Goal: Task Accomplishment & Management: Use online tool/utility

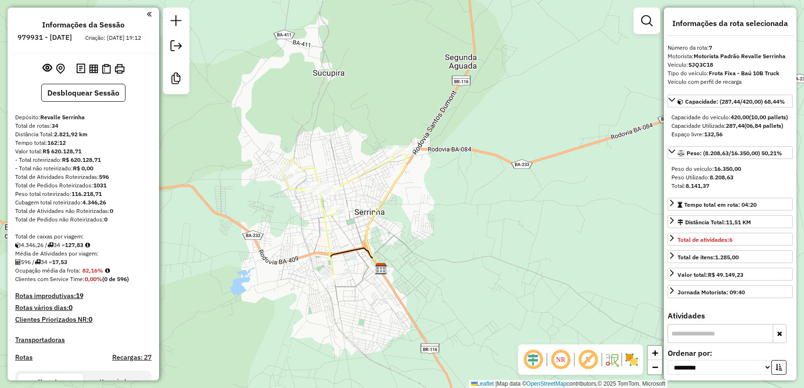
select select "**********"
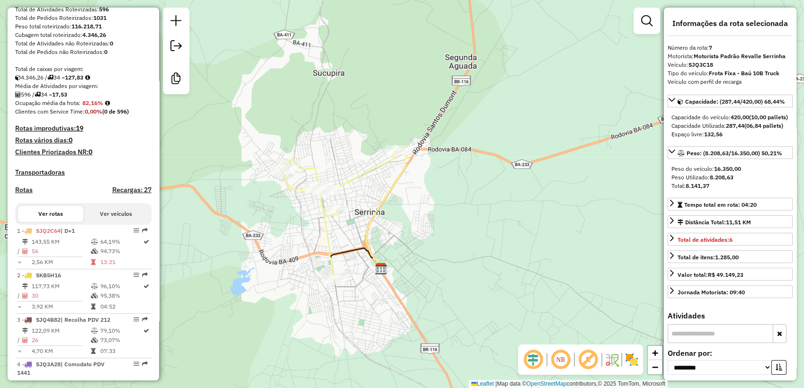
scroll to position [175, 0]
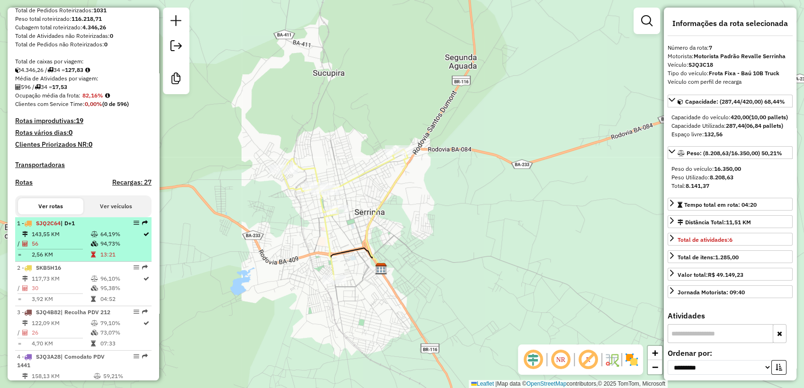
click at [81, 228] on div "1 - SJQ2C64 | D+1" at bounding box center [67, 223] width 100 height 9
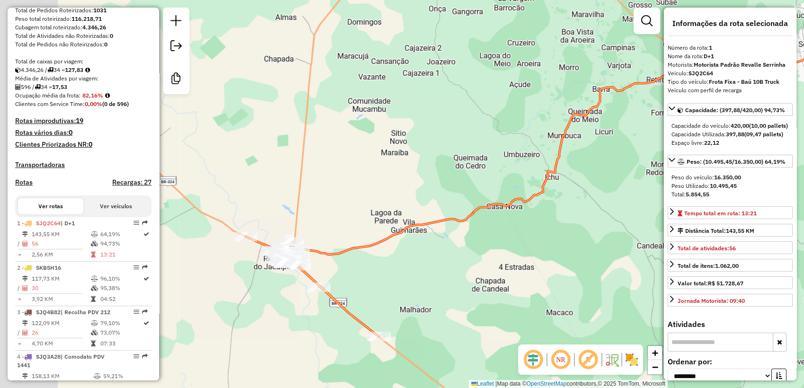
drag, startPoint x: 235, startPoint y: 259, endPoint x: 378, endPoint y: 251, distance: 143.6
click at [378, 251] on icon at bounding box center [559, 149] width 522 height 212
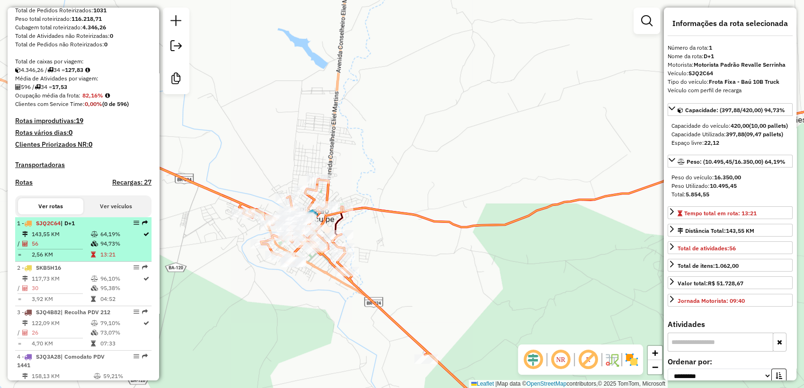
click at [90, 239] on td at bounding box center [94, 234] width 9 height 9
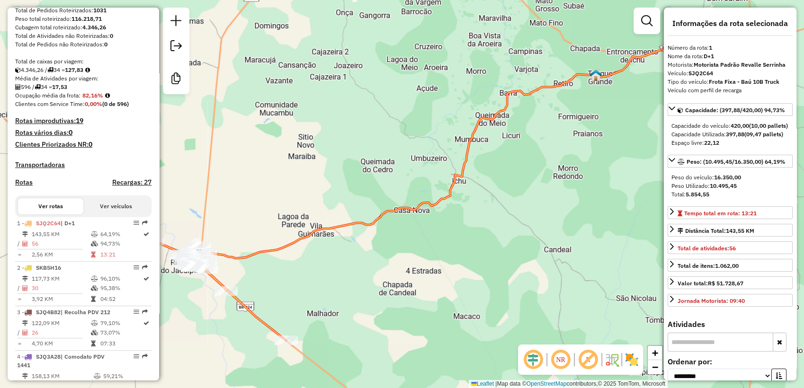
drag, startPoint x: 250, startPoint y: 267, endPoint x: 257, endPoint y: 267, distance: 6.6
click at [286, 267] on div "Janela de atendimento Grade de atendimento Capacidade Transportadoras Veículos …" at bounding box center [402, 194] width 804 height 388
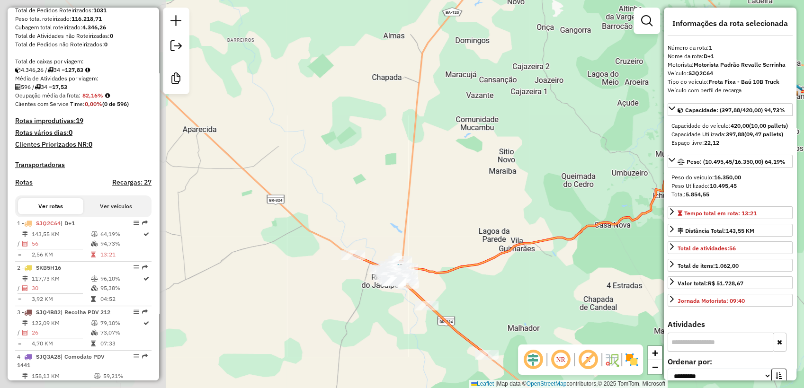
drag, startPoint x: 258, startPoint y: 278, endPoint x: 444, endPoint y: 296, distance: 186.4
click at [459, 292] on div "Janela de atendimento Grade de atendimento Capacidade Transportadoras Veículos …" at bounding box center [402, 194] width 804 height 388
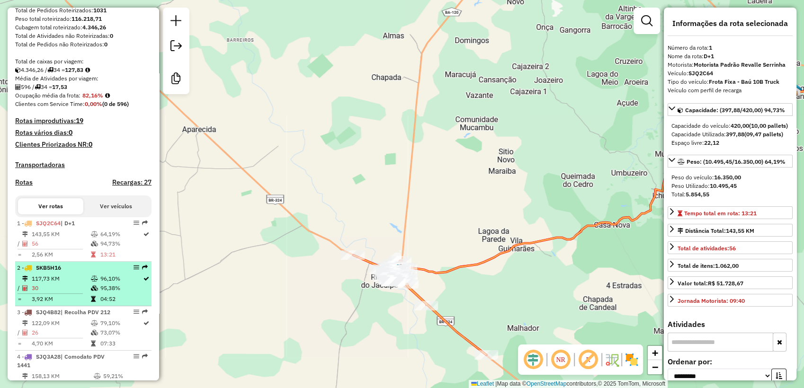
click at [48, 271] on span "SKB5H16" at bounding box center [48, 267] width 25 height 7
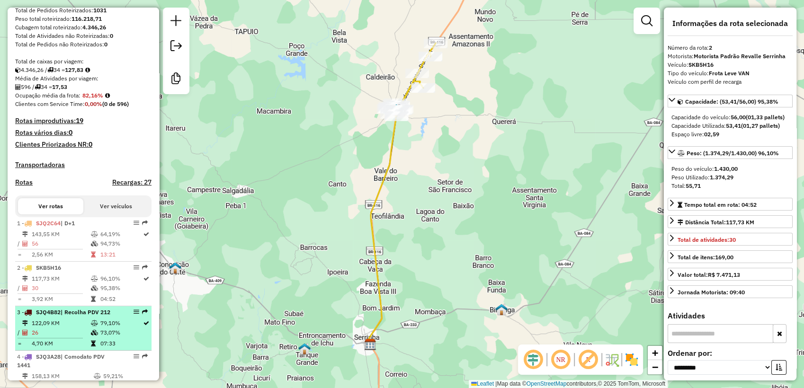
click at [106, 316] on span "| Recolha PDV 212" at bounding box center [86, 312] width 50 height 7
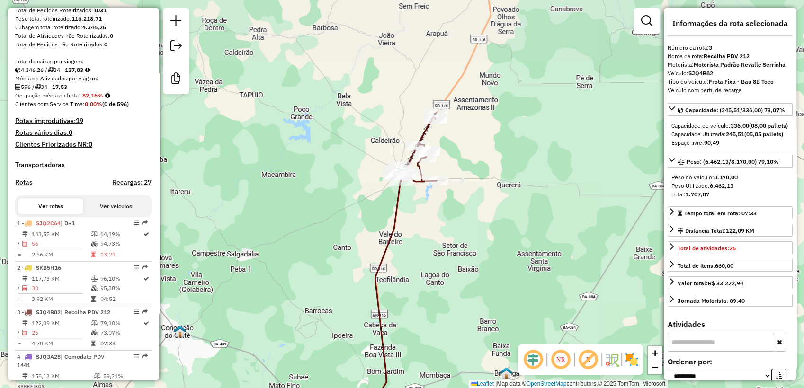
drag, startPoint x: 392, startPoint y: 170, endPoint x: 396, endPoint y: 237, distance: 66.4
click at [396, 237] on icon at bounding box center [388, 291] width 31 height 234
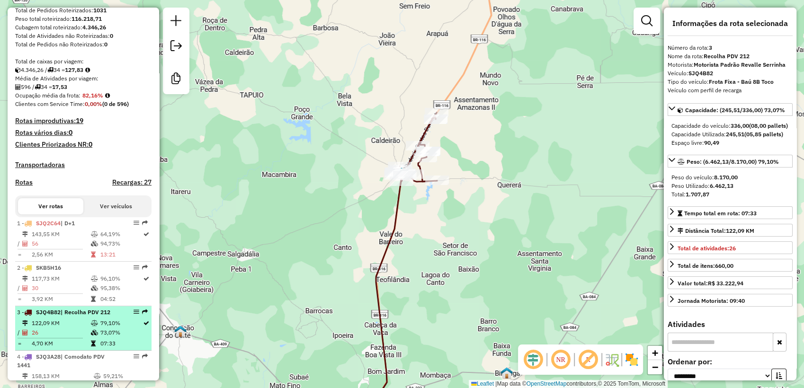
scroll to position [263, 0]
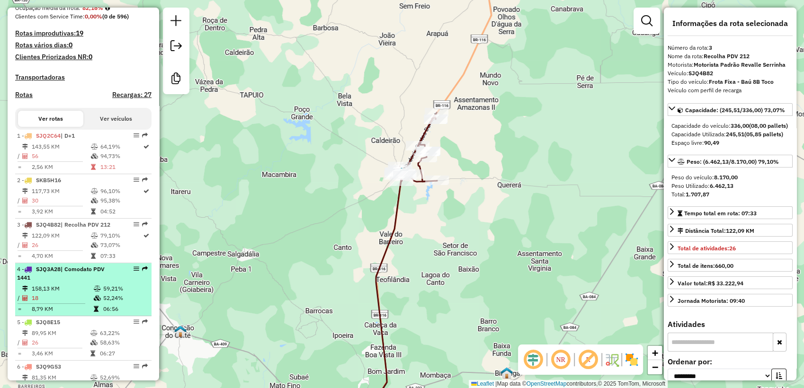
click at [92, 282] on div "4 - SJQ3A28 | Comodato PDV 1441" at bounding box center [67, 273] width 100 height 17
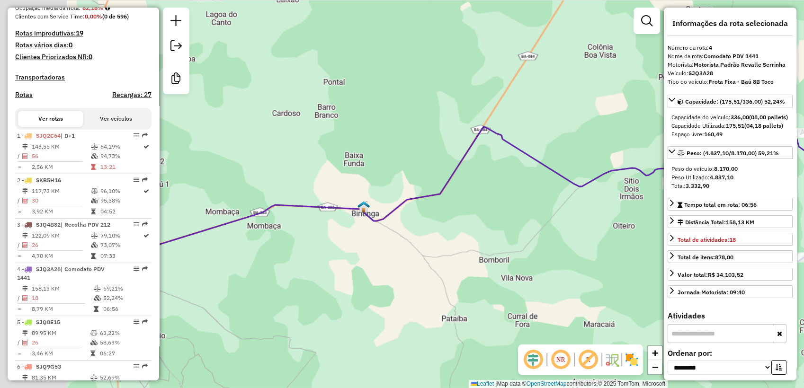
drag, startPoint x: 254, startPoint y: 146, endPoint x: 325, endPoint y: 151, distance: 71.7
click at [325, 151] on div "Janela de atendimento Grade de atendimento Capacidade Transportadoras Veículos …" at bounding box center [402, 194] width 804 height 388
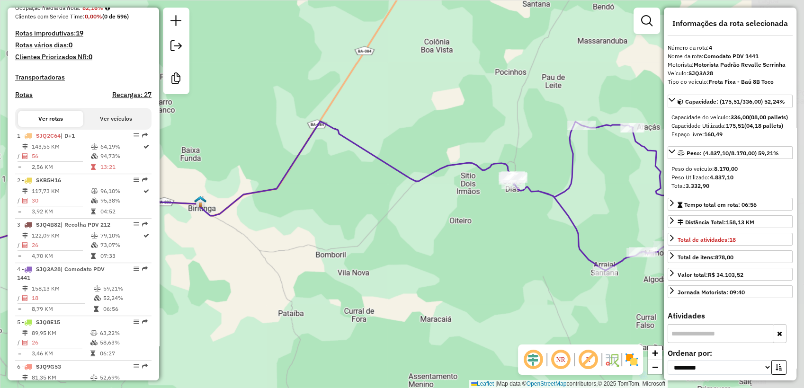
drag, startPoint x: 460, startPoint y: 257, endPoint x: 305, endPoint y: 255, distance: 155.3
click at [274, 254] on div "Janela de atendimento Grade de atendimento Capacidade Transportadoras Veículos …" at bounding box center [402, 194] width 804 height 388
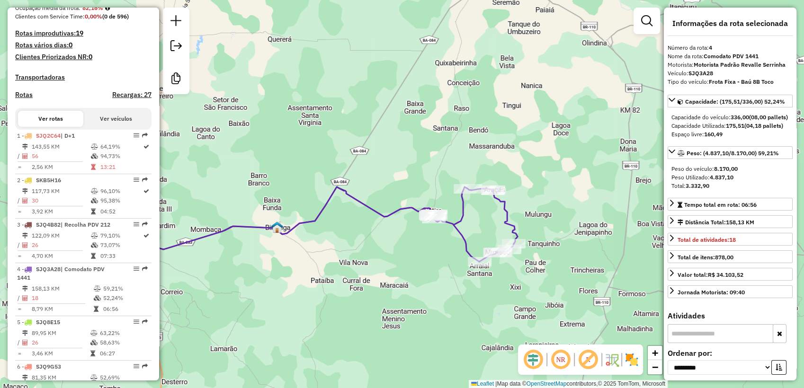
click at [557, 371] on em at bounding box center [560, 359] width 23 height 23
click at [561, 366] on em at bounding box center [560, 359] width 23 height 23
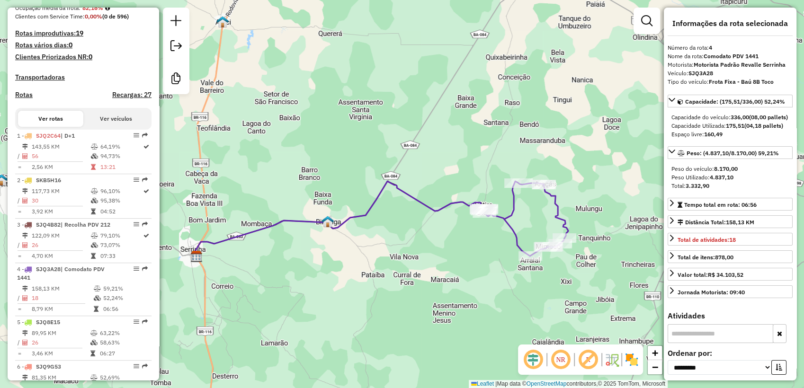
drag, startPoint x: 292, startPoint y: 279, endPoint x: 372, endPoint y: 272, distance: 80.7
click at [372, 272] on div "Janela de atendimento Grade de atendimento Capacidade Transportadoras Veículos …" at bounding box center [402, 194] width 804 height 388
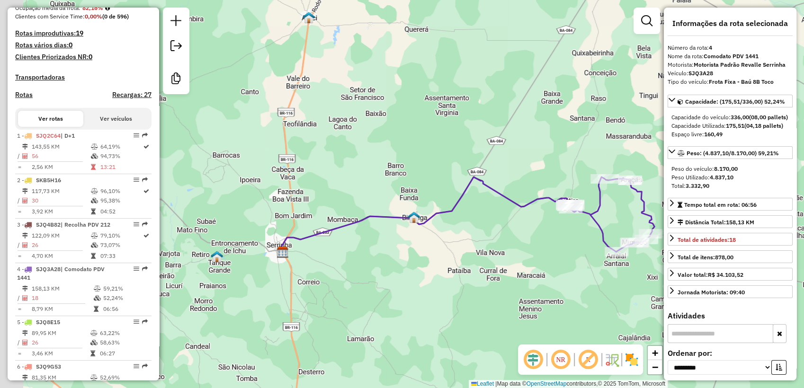
drag, startPoint x: 317, startPoint y: 268, endPoint x: 409, endPoint y: 267, distance: 92.3
click at [417, 266] on div "Janela de atendimento Grade de atendimento Capacidade Transportadoras Veículos …" at bounding box center [402, 194] width 804 height 388
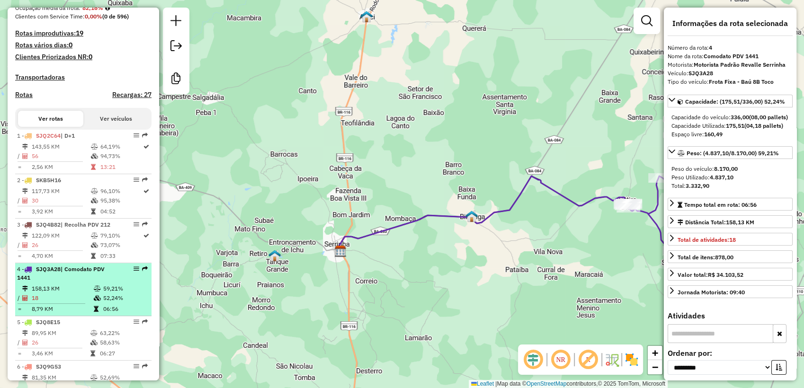
click at [58, 314] on td "8,79 KM" at bounding box center [62, 308] width 62 height 9
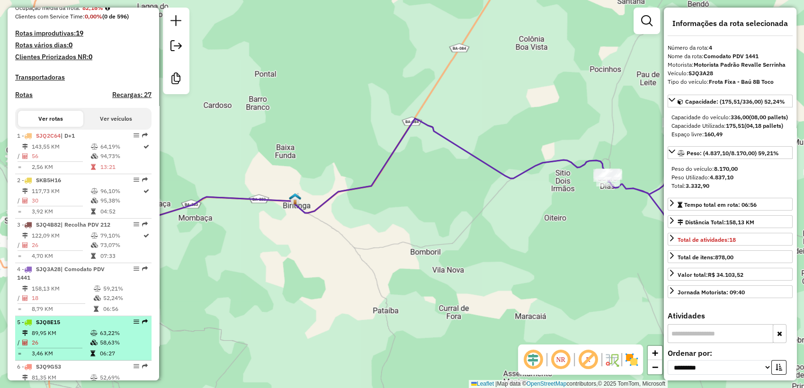
click at [69, 327] on div "5 - SJQ8E15" at bounding box center [67, 322] width 100 height 9
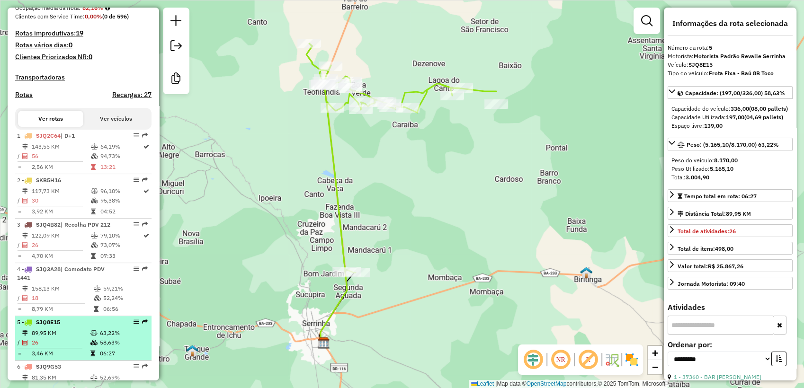
scroll to position [350, 0]
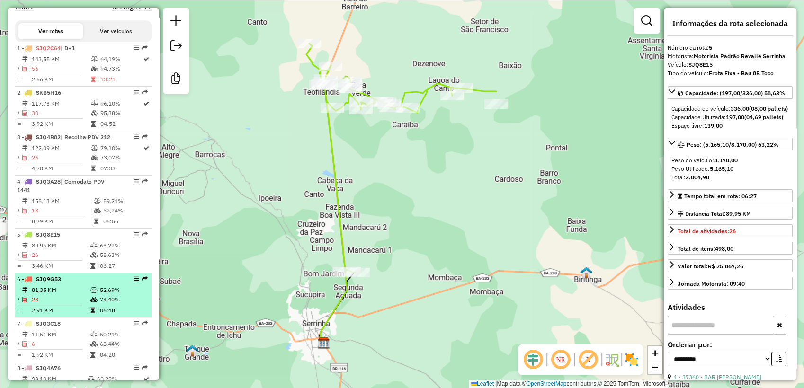
click at [80, 304] on td "28" at bounding box center [60, 299] width 59 height 9
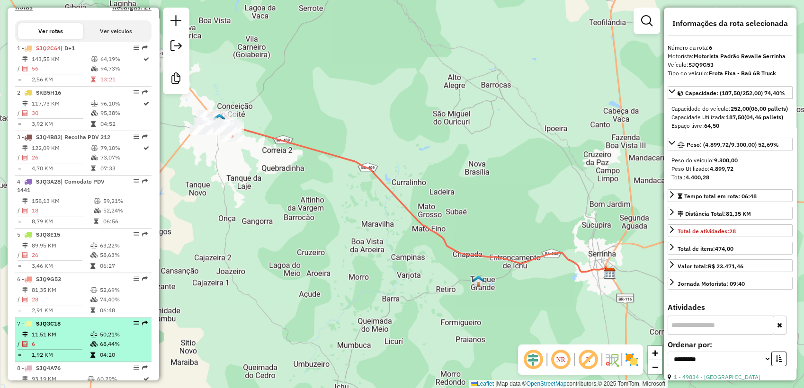
click at [80, 339] on td "11,51 KM" at bounding box center [60, 334] width 59 height 9
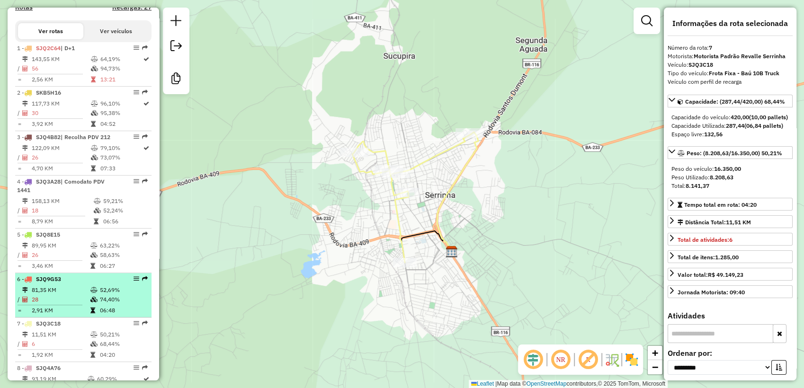
scroll to position [438, 0]
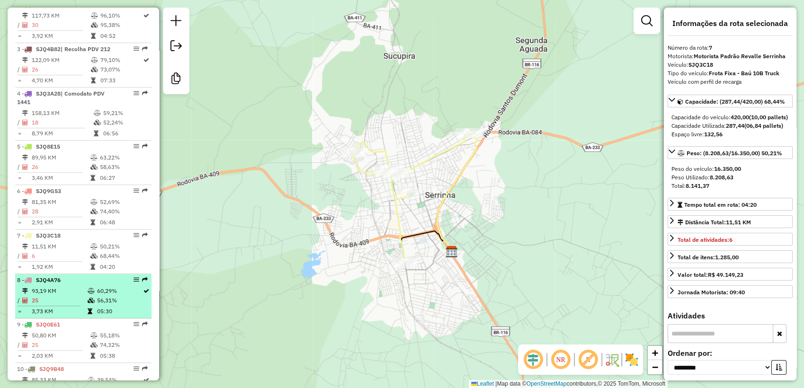
click at [89, 294] on icon at bounding box center [91, 291] width 7 height 6
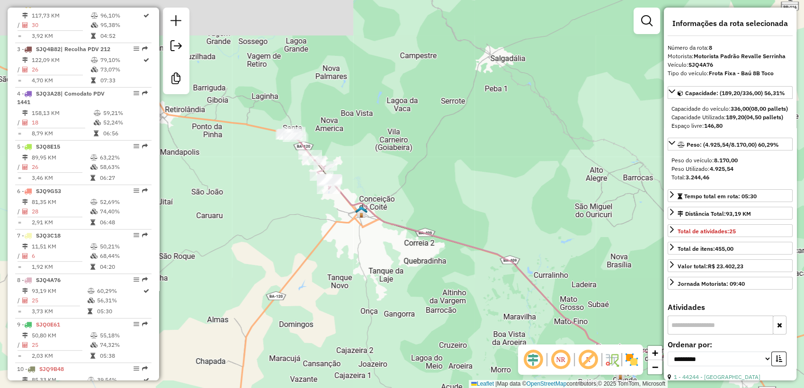
drag, startPoint x: 291, startPoint y: 131, endPoint x: 409, endPoint y: 186, distance: 130.2
click at [409, 186] on div "Janela de atendimento Grade de atendimento Capacidade Transportadoras Veículos …" at bounding box center [402, 194] width 804 height 388
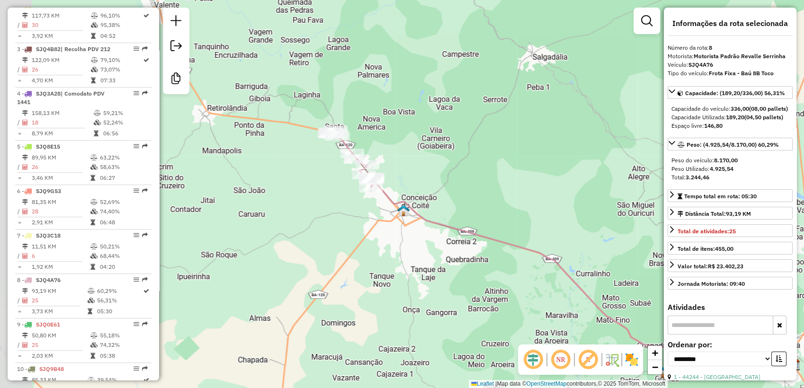
drag, startPoint x: 325, startPoint y: 131, endPoint x: 367, endPoint y: 129, distance: 41.7
click at [367, 129] on div "Janela de atendimento Grade de atendimento Capacidade Transportadoras Veículos …" at bounding box center [402, 194] width 804 height 388
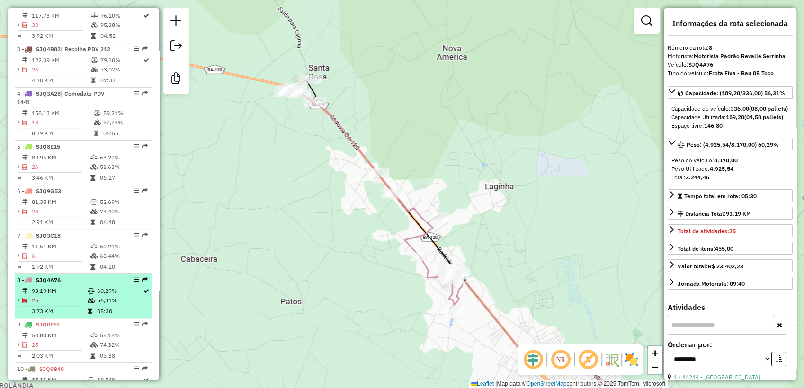
click at [91, 303] on icon at bounding box center [91, 301] width 7 height 6
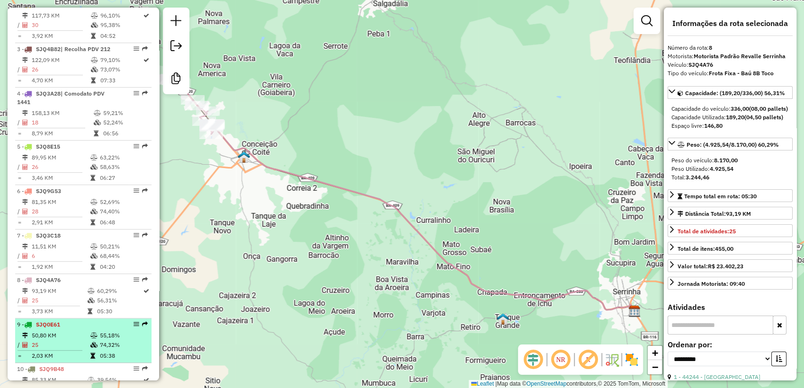
click at [80, 329] on div "9 - SJQ0E61" at bounding box center [67, 324] width 100 height 9
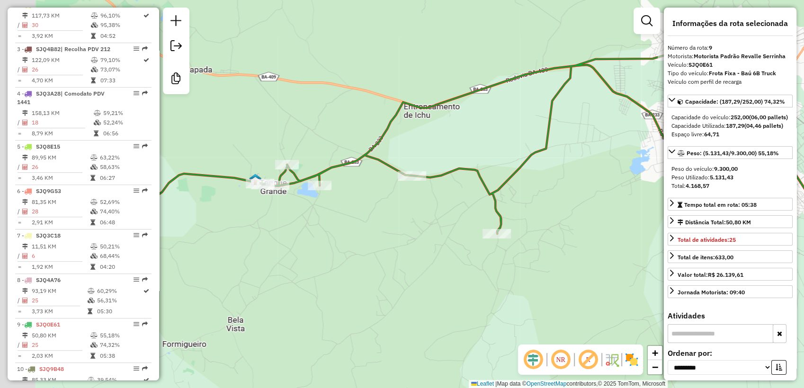
drag, startPoint x: 286, startPoint y: 293, endPoint x: 410, endPoint y: 274, distance: 125.5
click at [410, 274] on div "Janela de atendimento Grade de atendimento Capacidade Transportadoras Veículos …" at bounding box center [402, 194] width 804 height 388
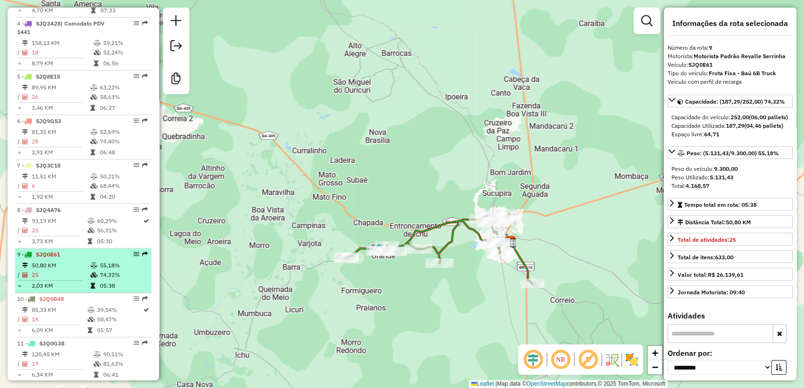
scroll to position [526, 0]
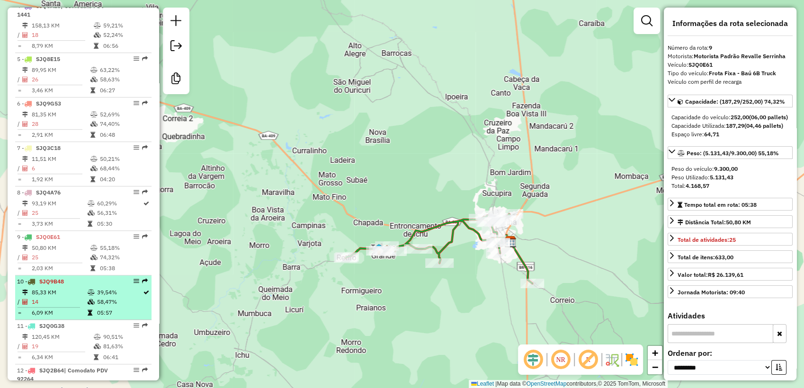
click at [87, 305] on td at bounding box center [91, 301] width 9 height 9
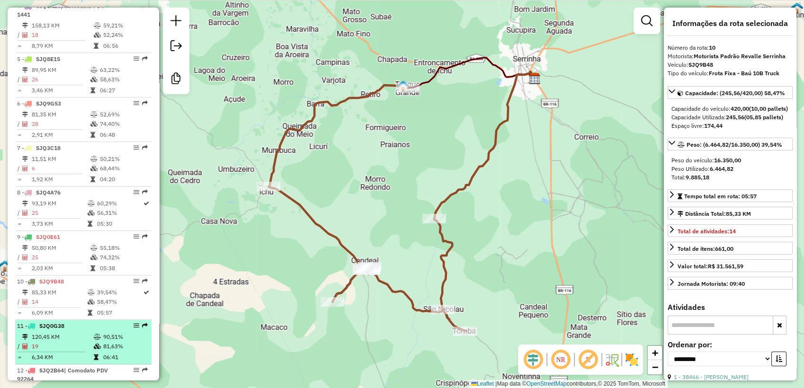
click at [111, 330] on div "11 - SJQ0G38" at bounding box center [67, 326] width 100 height 9
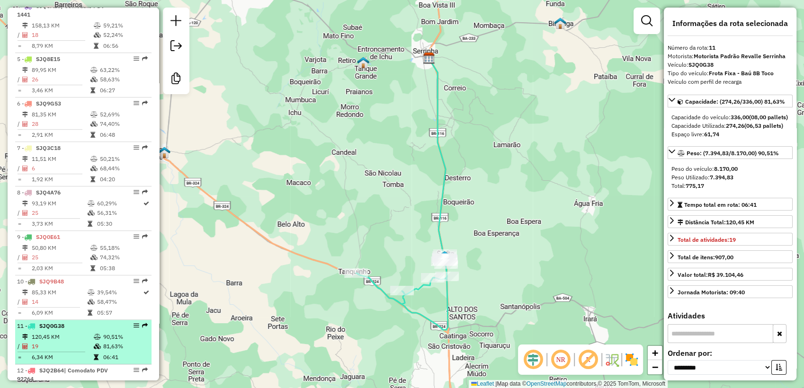
scroll to position [614, 0]
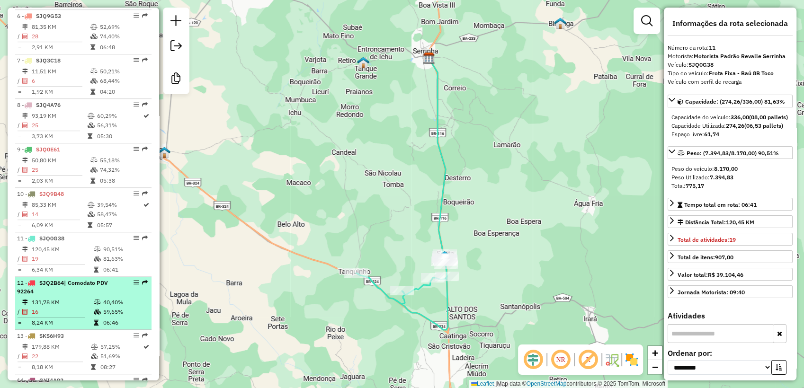
click at [108, 305] on td "40,40%" at bounding box center [125, 302] width 45 height 9
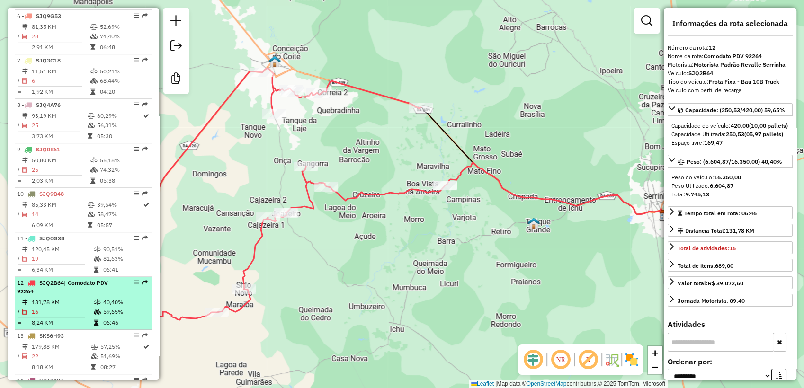
click at [107, 305] on li "12 - SJQ2B64 | Comodato PDV 92264 131,78 KM 40,40% / 16 59,65% = 8,24 KM 06:46" at bounding box center [83, 303] width 136 height 53
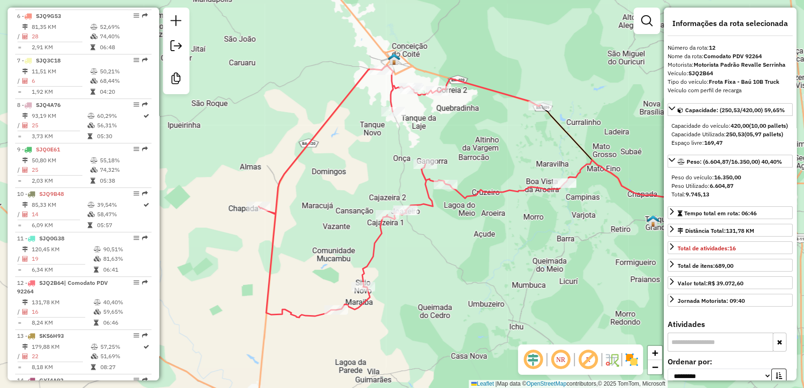
drag, startPoint x: 334, startPoint y: 309, endPoint x: 447, endPoint y: 306, distance: 113.2
click at [447, 306] on div "Janela de atendimento Grade de atendimento Capacidade Transportadoras Veículos …" at bounding box center [402, 194] width 804 height 388
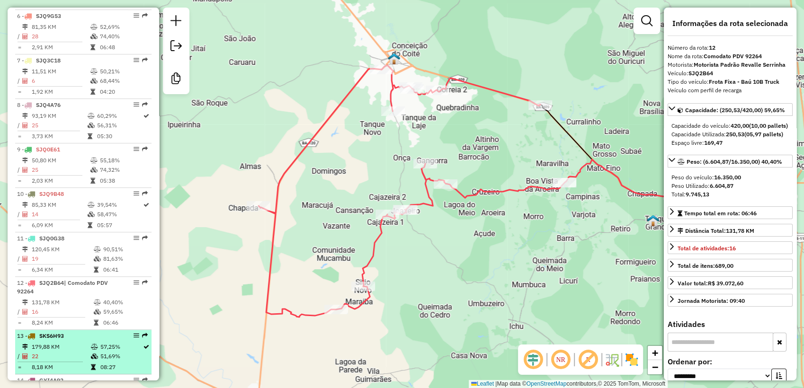
click at [108, 340] on div "13 - SKS6H93" at bounding box center [67, 336] width 100 height 9
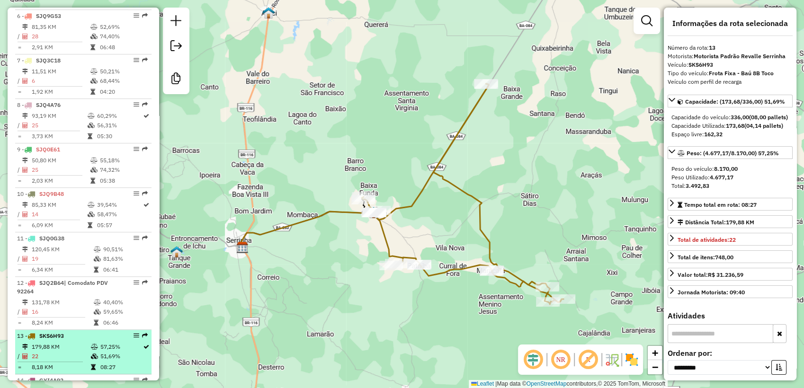
click at [83, 340] on div "13 - SKS6H93" at bounding box center [67, 336] width 100 height 9
click at [107, 340] on div "13 - SKS6H93" at bounding box center [67, 336] width 100 height 9
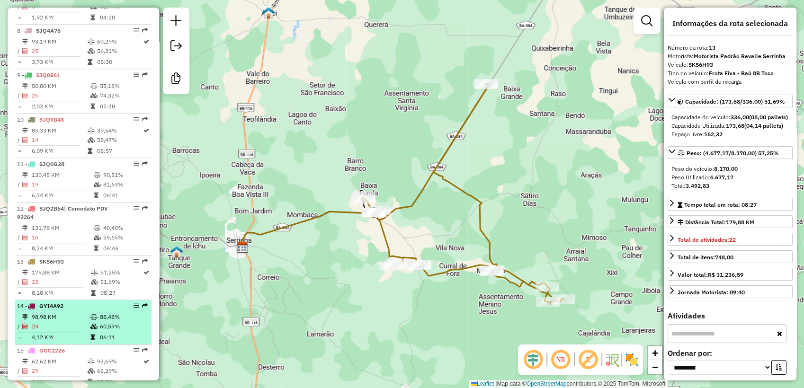
scroll to position [701, 0]
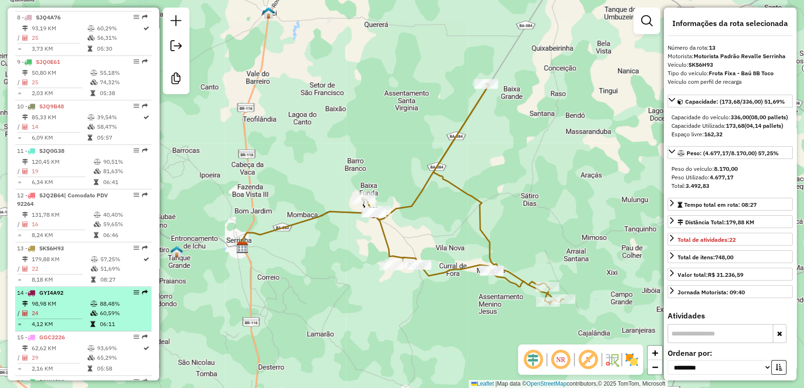
click at [97, 296] on div "14 - GYI4A92" at bounding box center [67, 293] width 100 height 9
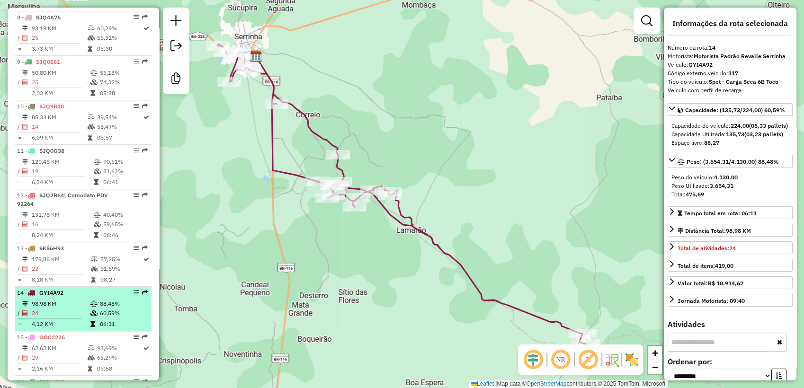
click at [110, 317] on td "60,59%" at bounding box center [123, 313] width 48 height 9
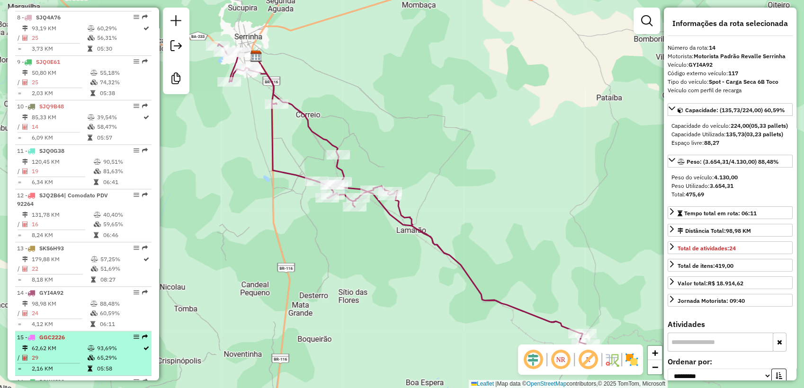
click at [106, 352] on td "93,69%" at bounding box center [120, 348] width 46 height 9
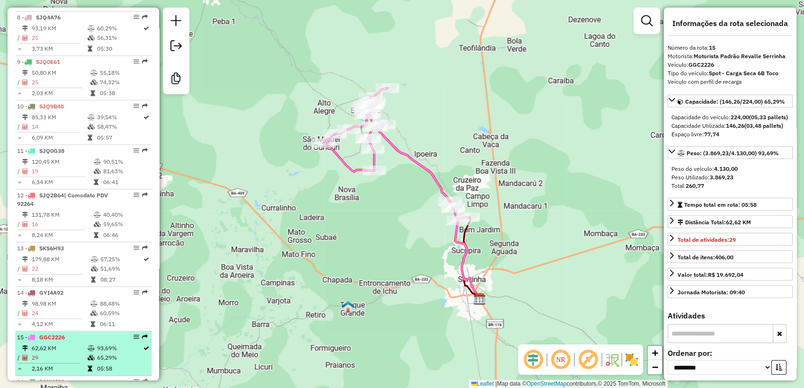
scroll to position [789, 0]
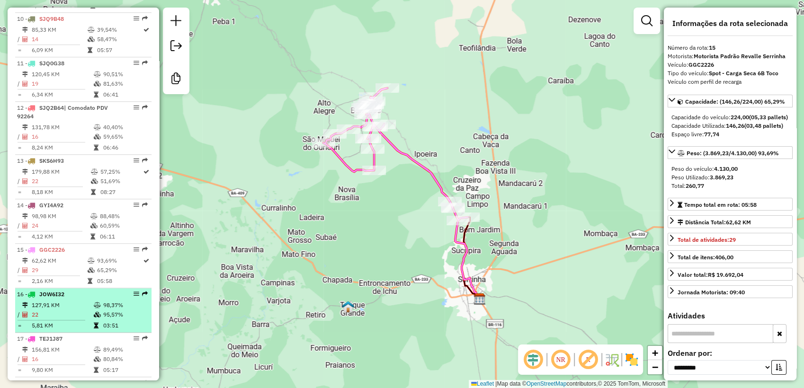
click at [106, 309] on td "98,37%" at bounding box center [125, 305] width 45 height 9
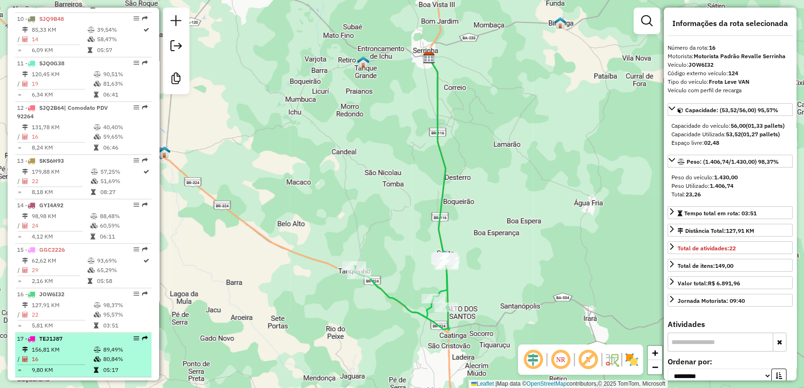
click at [116, 343] on div "17 - TEJ1J87" at bounding box center [83, 339] width 133 height 9
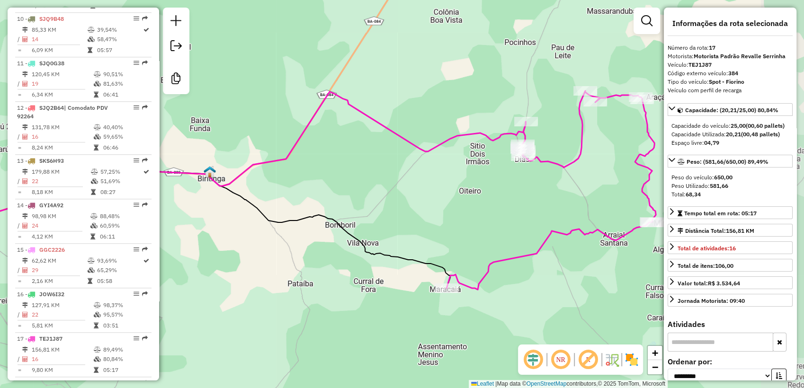
drag, startPoint x: 566, startPoint y: 200, endPoint x: 463, endPoint y: 196, distance: 103.3
click at [463, 196] on div "Janela de atendimento Grade de atendimento Capacidade Transportadoras Veículos …" at bounding box center [402, 194] width 804 height 388
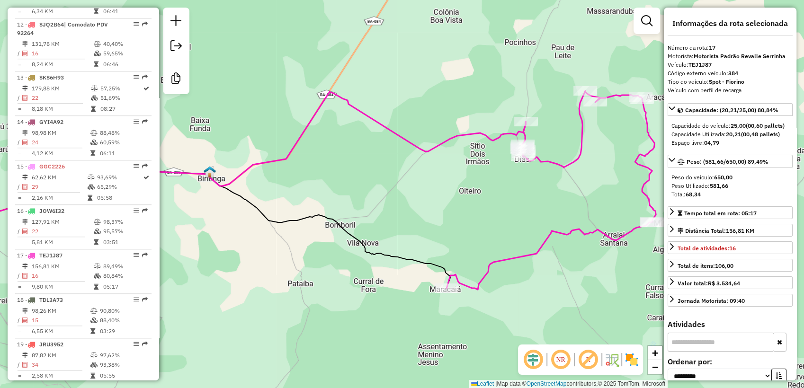
scroll to position [964, 0]
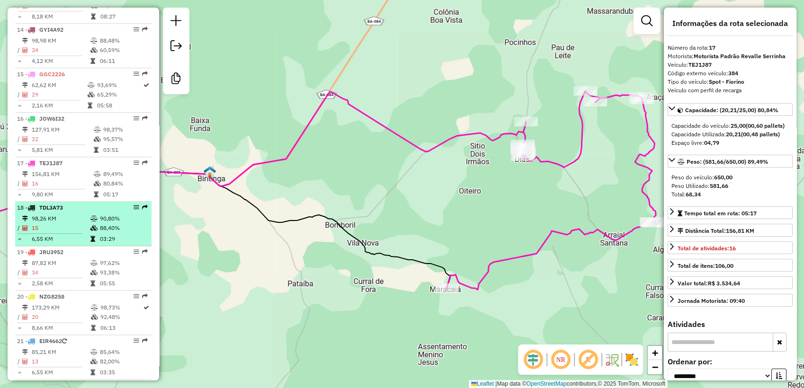
click at [93, 222] on icon at bounding box center [93, 219] width 7 height 6
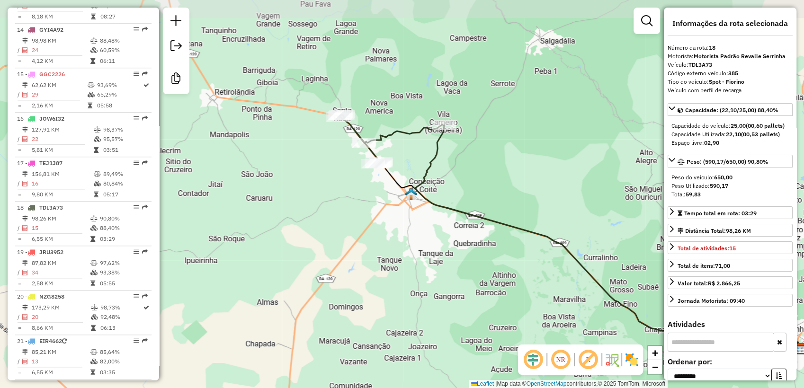
drag, startPoint x: 288, startPoint y: 222, endPoint x: 438, endPoint y: 259, distance: 154.7
click at [438, 259] on div "Janela de atendimento Grade de atendimento Capacidade Transportadoras Veículos …" at bounding box center [402, 194] width 804 height 388
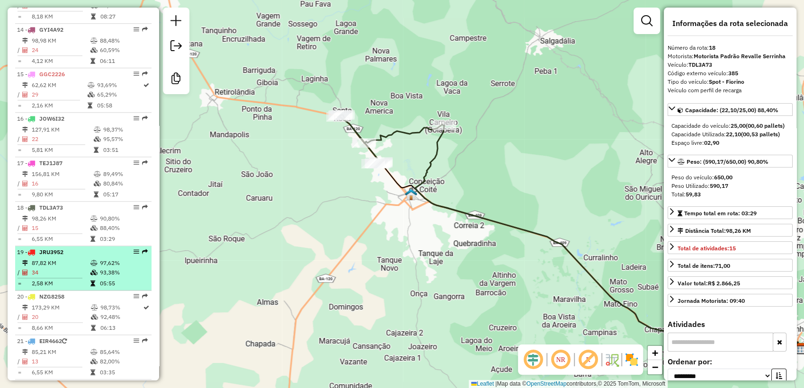
click at [86, 268] on td "87,82 KM" at bounding box center [60, 262] width 59 height 9
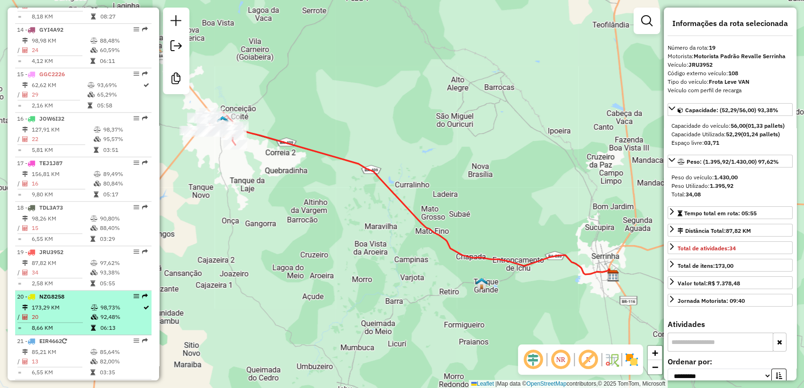
click at [93, 309] on li "20 - NZG8258 173,29 KM 98,73% / 20 92,48% = 8,66 KM 06:13" at bounding box center [83, 313] width 136 height 44
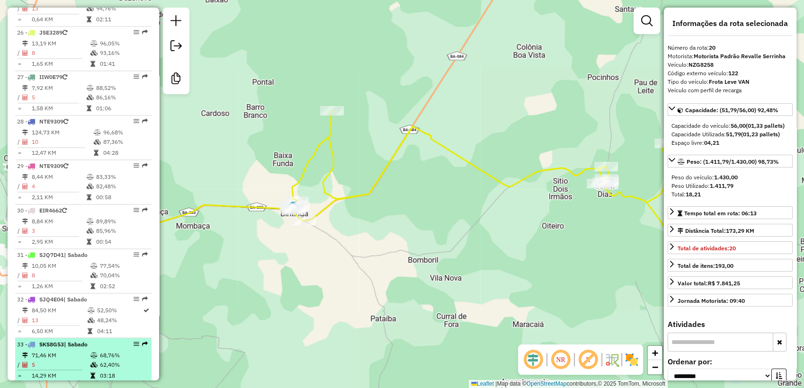
scroll to position [1564, 0]
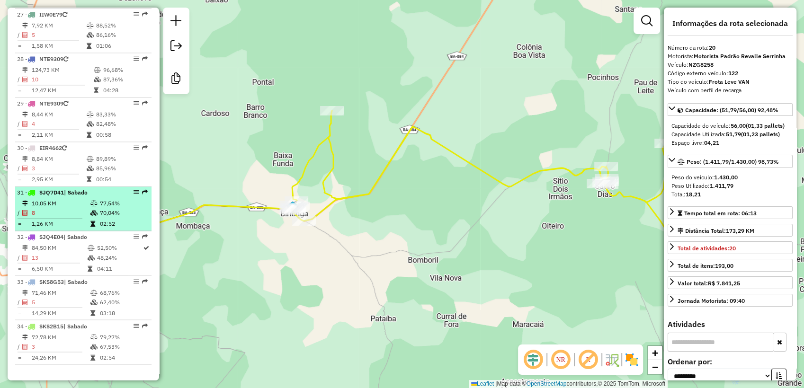
click at [61, 204] on td "10,05 KM" at bounding box center [60, 203] width 59 height 9
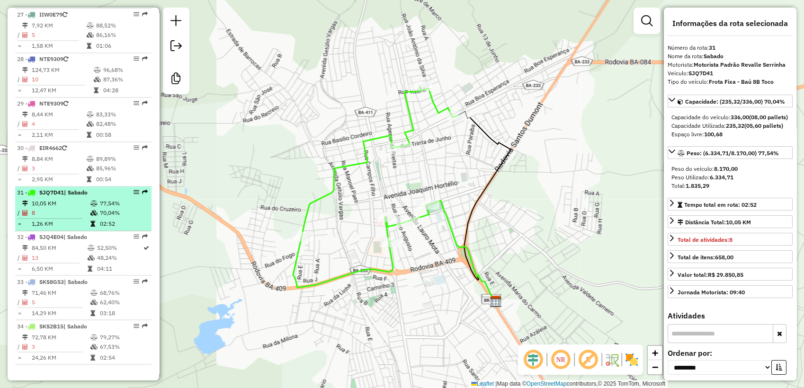
click at [82, 223] on td "1,26 KM" at bounding box center [60, 223] width 59 height 9
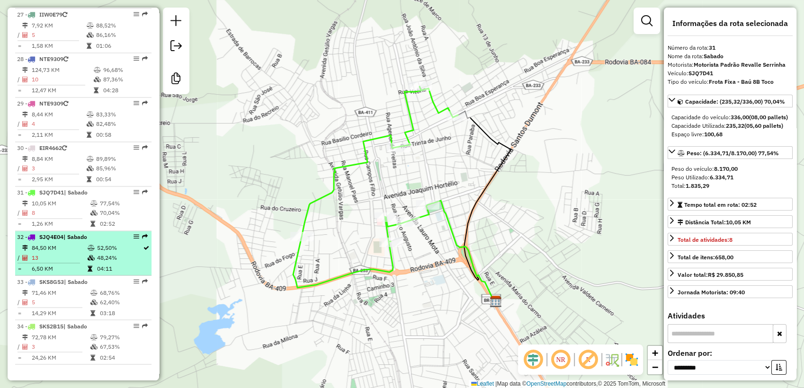
click at [76, 242] on li "32 - SJQ4E04 | Sabado 84,50 KM 52,50% / 13 48,24% = 6,50 KM 04:11" at bounding box center [83, 253] width 136 height 44
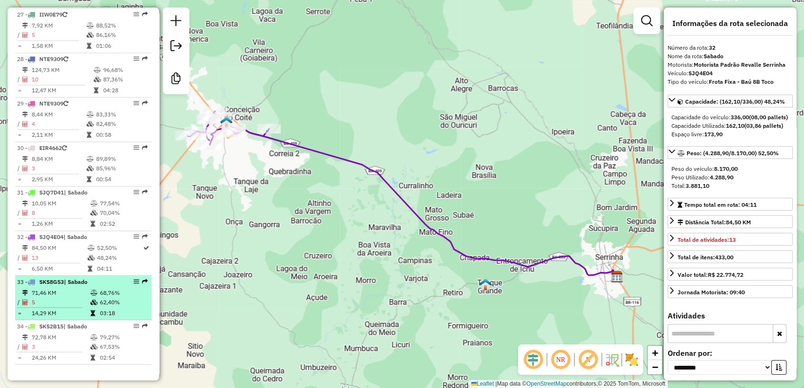
click at [80, 279] on span "| Sabado" at bounding box center [76, 281] width 24 height 7
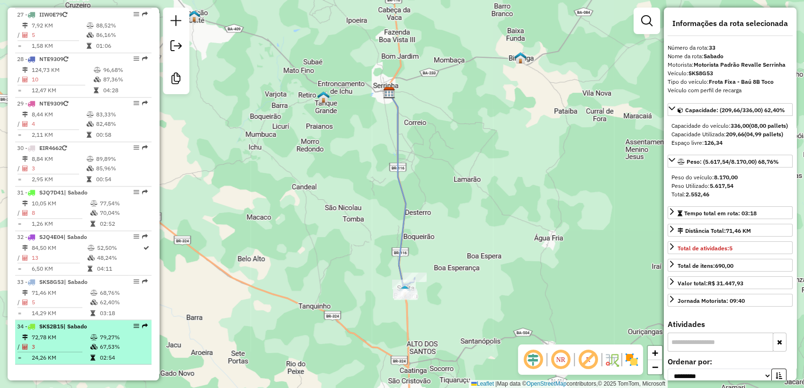
click at [91, 333] on td at bounding box center [94, 336] width 9 height 9
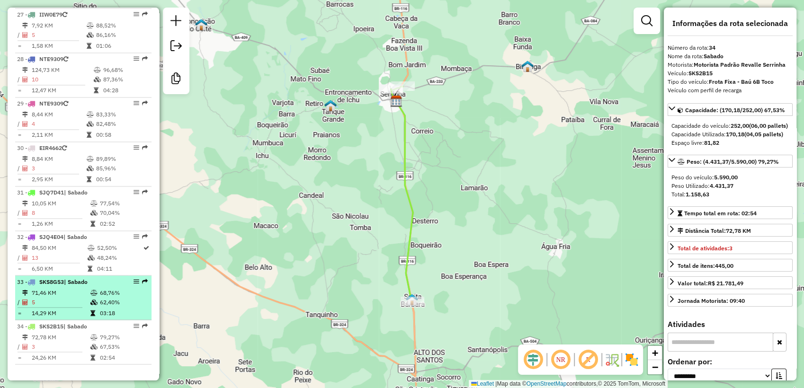
click at [99, 298] on td "62,40%" at bounding box center [123, 301] width 48 height 9
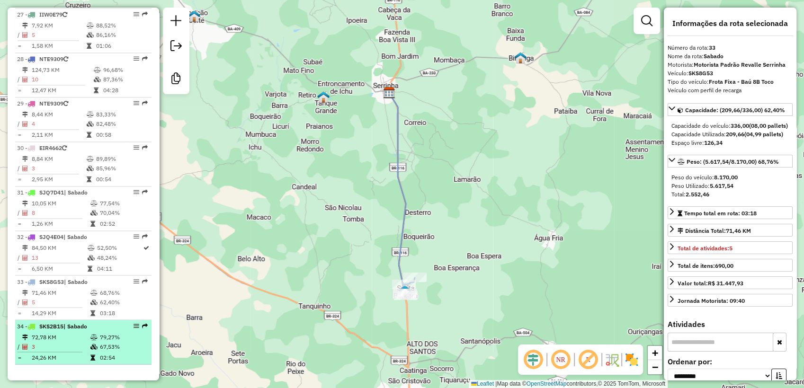
click at [72, 333] on td "72,78 KM" at bounding box center [60, 336] width 59 height 9
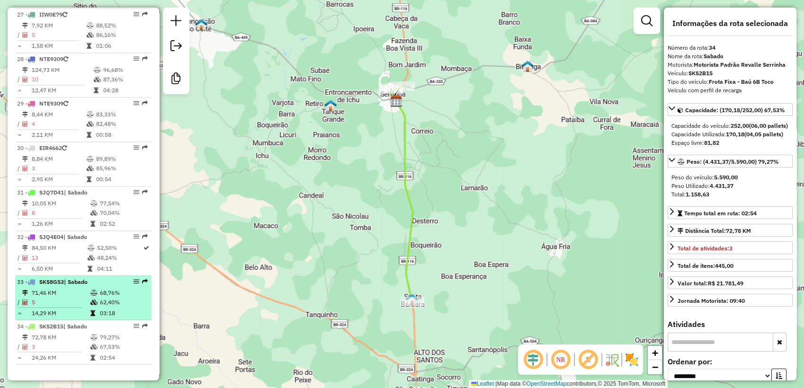
click at [83, 310] on td "14,29 KM" at bounding box center [60, 312] width 59 height 9
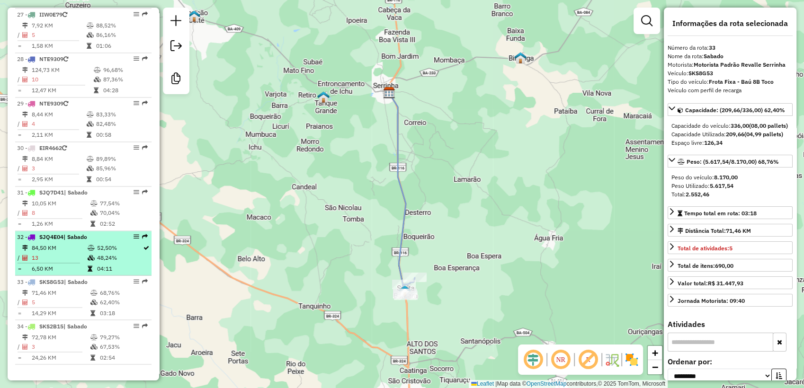
click at [80, 250] on td "84,50 KM" at bounding box center [59, 247] width 56 height 9
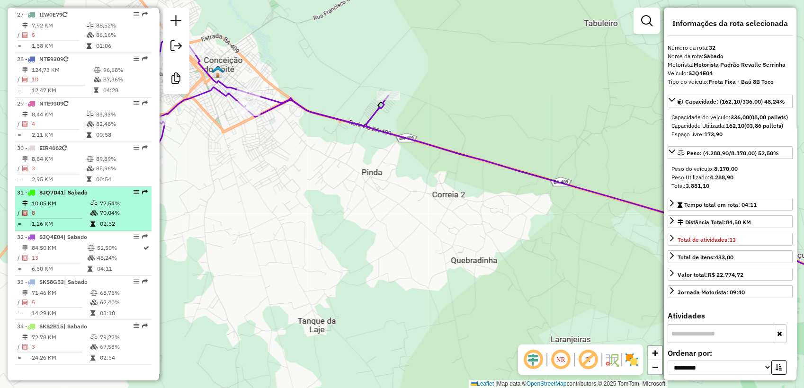
click at [117, 210] on td "70,04%" at bounding box center [123, 212] width 48 height 9
